Goal: Check status: Check status

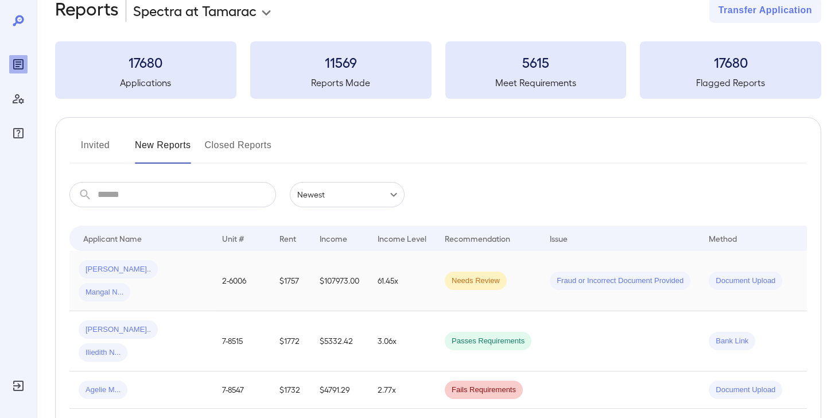
scroll to position [28, 0]
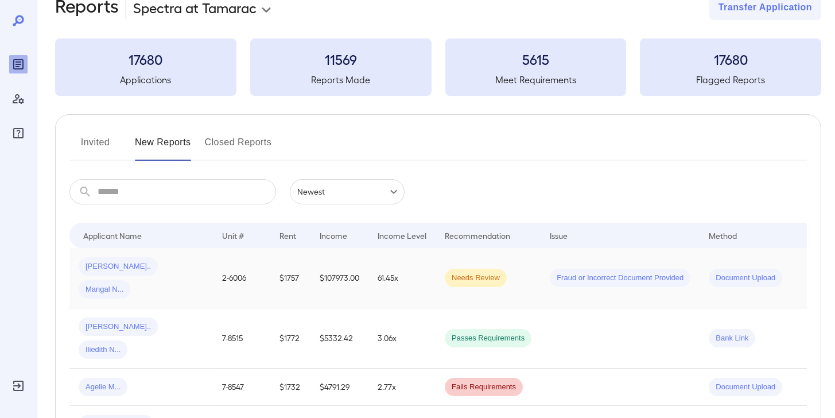
click at [424, 264] on td "61.45x" at bounding box center [401, 278] width 67 height 60
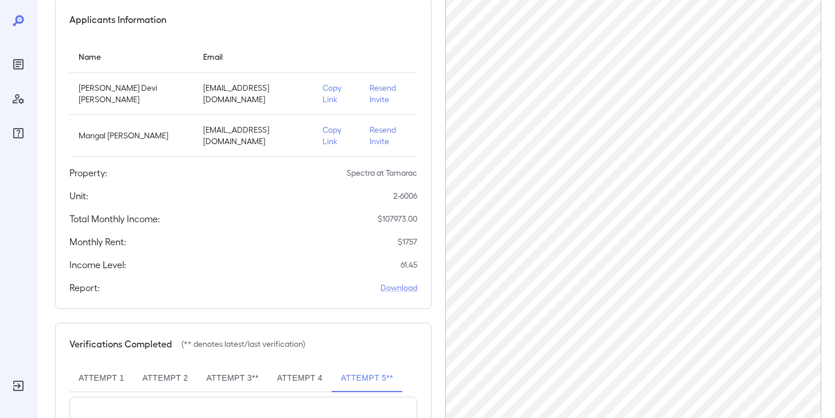
scroll to position [167, 0]
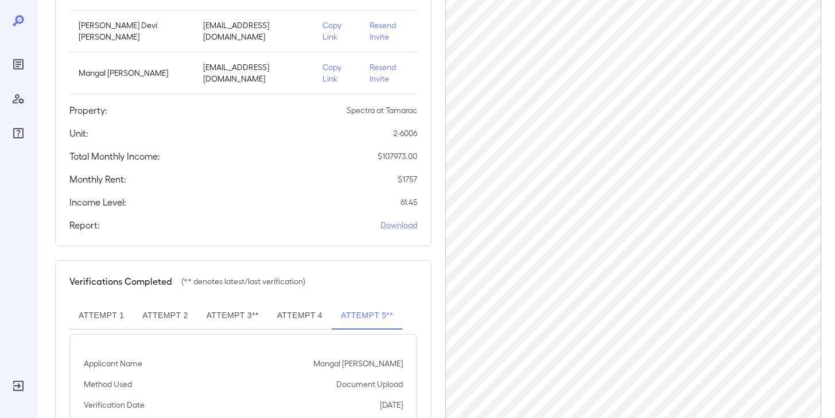
click at [305, 302] on button "Attempt 4" at bounding box center [300, 316] width 64 height 28
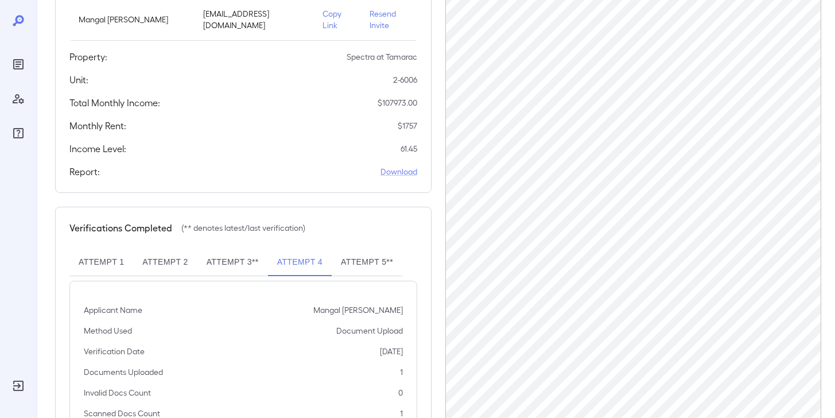
scroll to position [251, 0]
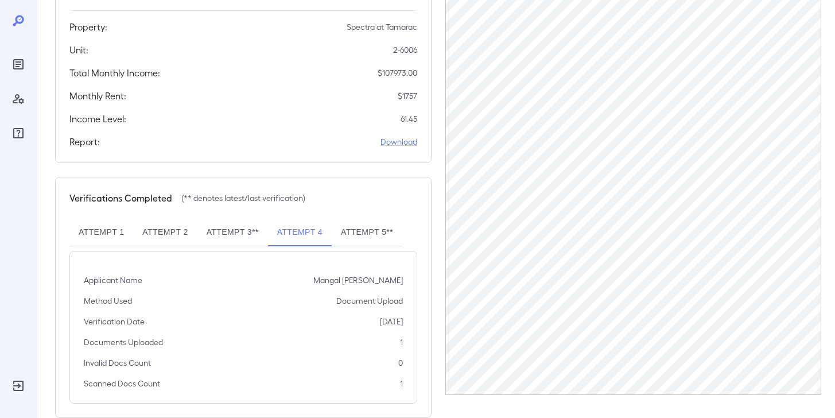
click at [247, 219] on button "Attempt 3**" at bounding box center [232, 233] width 71 height 28
click at [180, 219] on button "Attempt 2" at bounding box center [165, 233] width 64 height 28
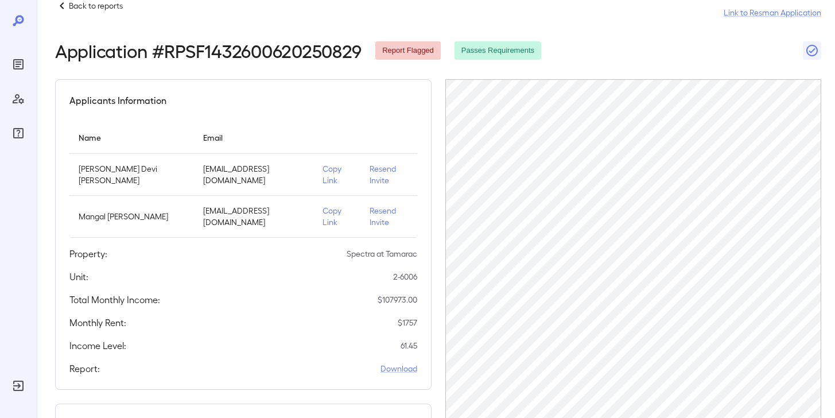
scroll to position [0, 0]
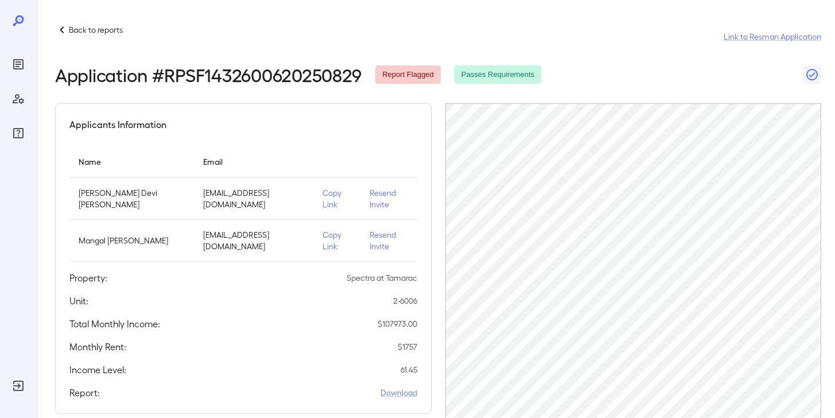
click at [123, 33] on div "Back to reports Link to Resman Application" at bounding box center [438, 37] width 766 height 28
click at [120, 32] on p "Back to reports" at bounding box center [96, 29] width 54 height 11
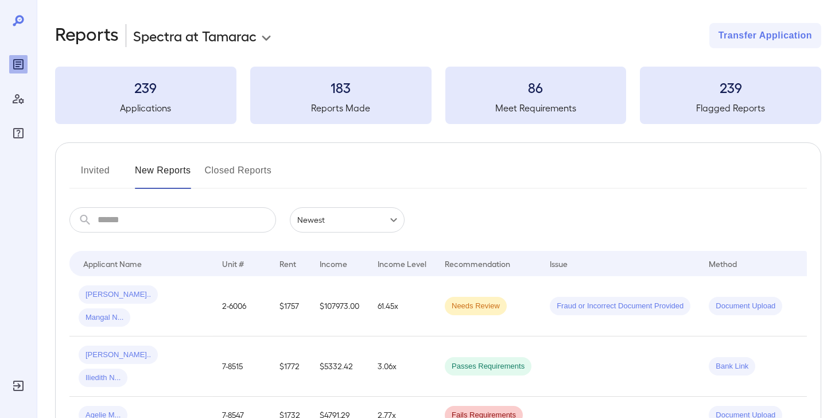
click at [103, 172] on button "Invited" at bounding box center [95, 175] width 52 height 28
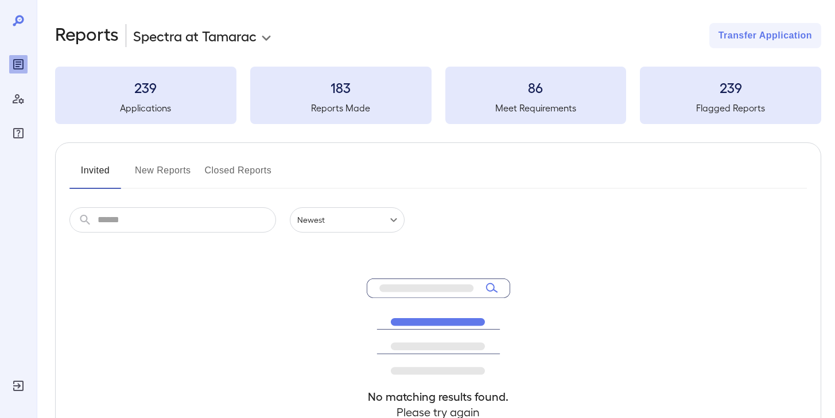
click at [103, 172] on button "Invited" at bounding box center [95, 175] width 52 height 28
click at [161, 174] on button "New Reports" at bounding box center [163, 175] width 56 height 28
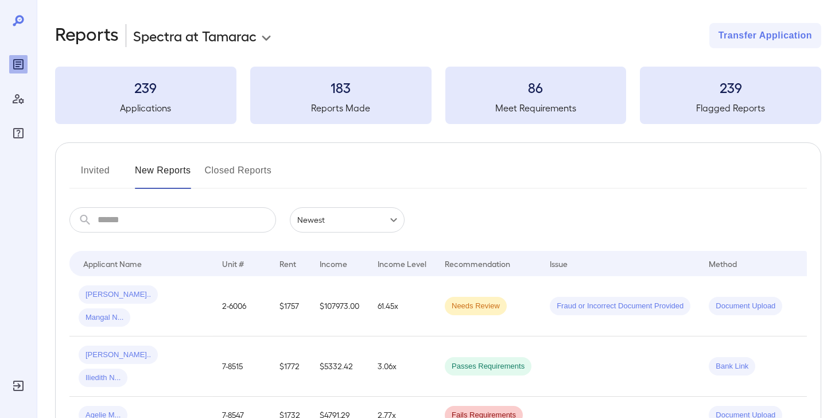
click at [94, 172] on button "Invited" at bounding box center [95, 175] width 52 height 28
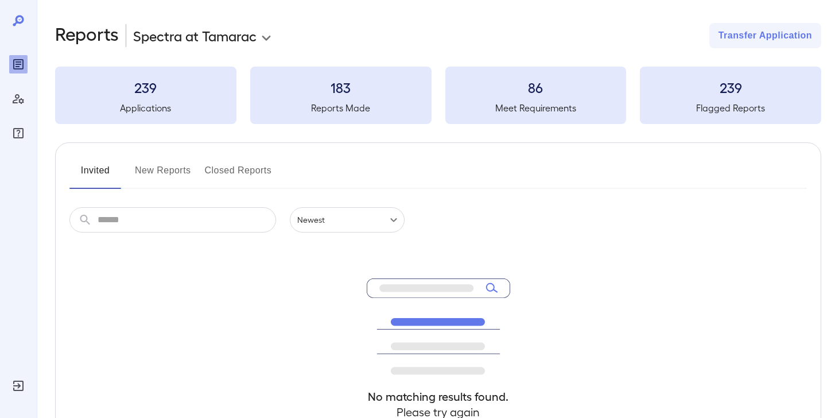
click at [150, 174] on button "New Reports" at bounding box center [163, 175] width 56 height 28
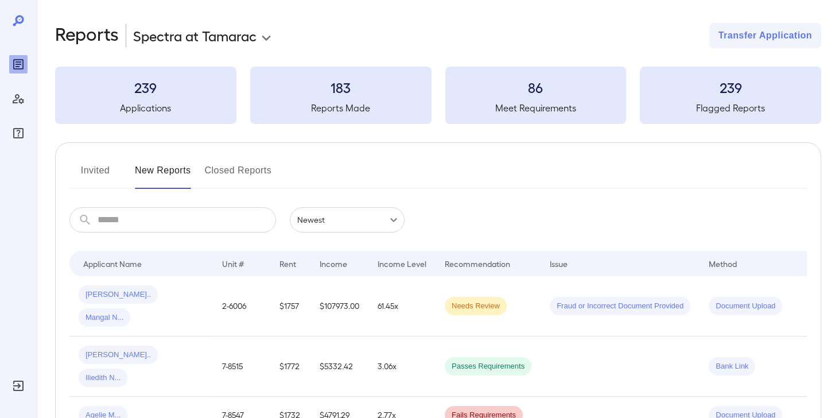
click at [93, 174] on button "Invited" at bounding box center [95, 175] width 52 height 28
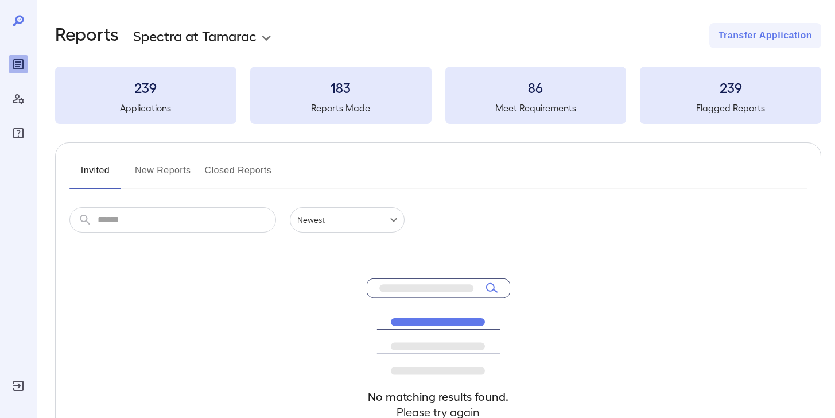
click at [149, 173] on button "New Reports" at bounding box center [163, 175] width 56 height 28
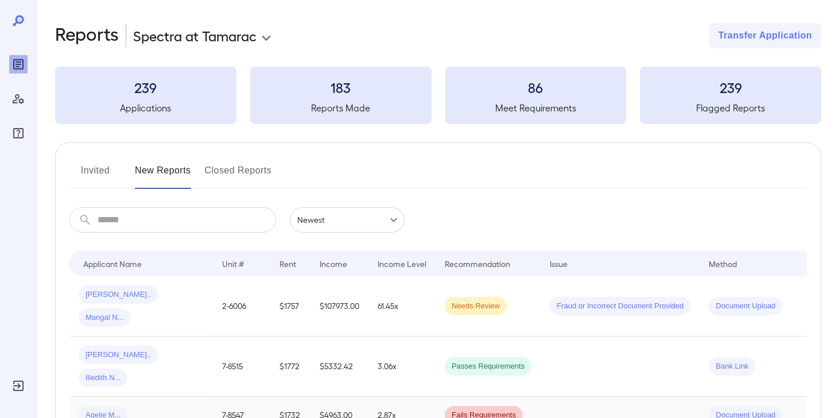
click at [470, 410] on span "Fails Requirements" at bounding box center [484, 415] width 78 height 11
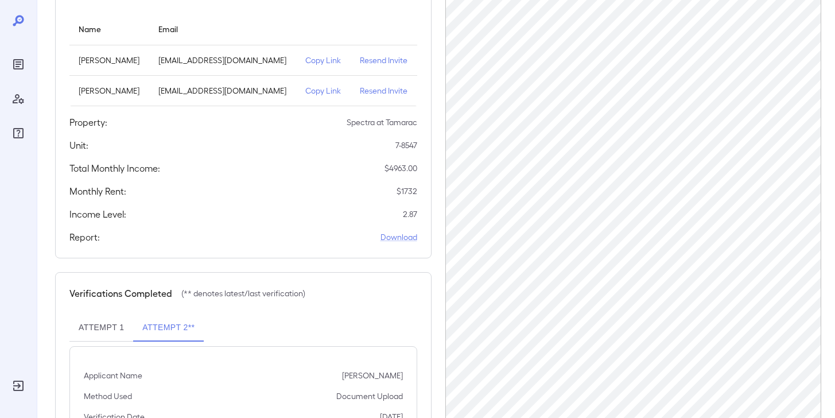
scroll to position [138, 0]
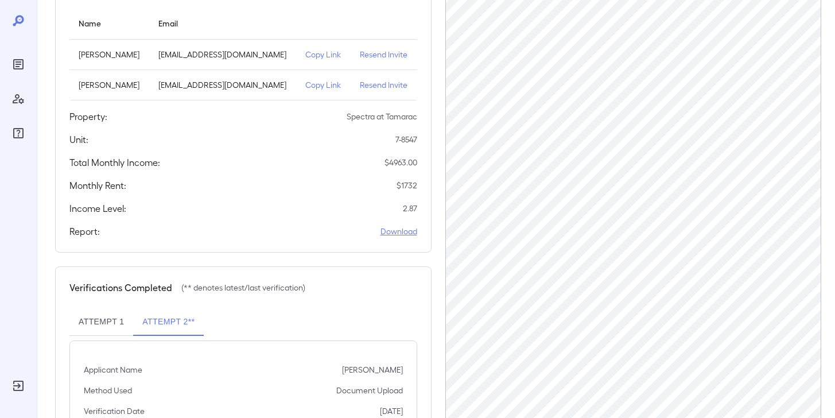
click at [400, 236] on link "Download" at bounding box center [398, 230] width 37 height 11
